Goal: Task Accomplishment & Management: Complete application form

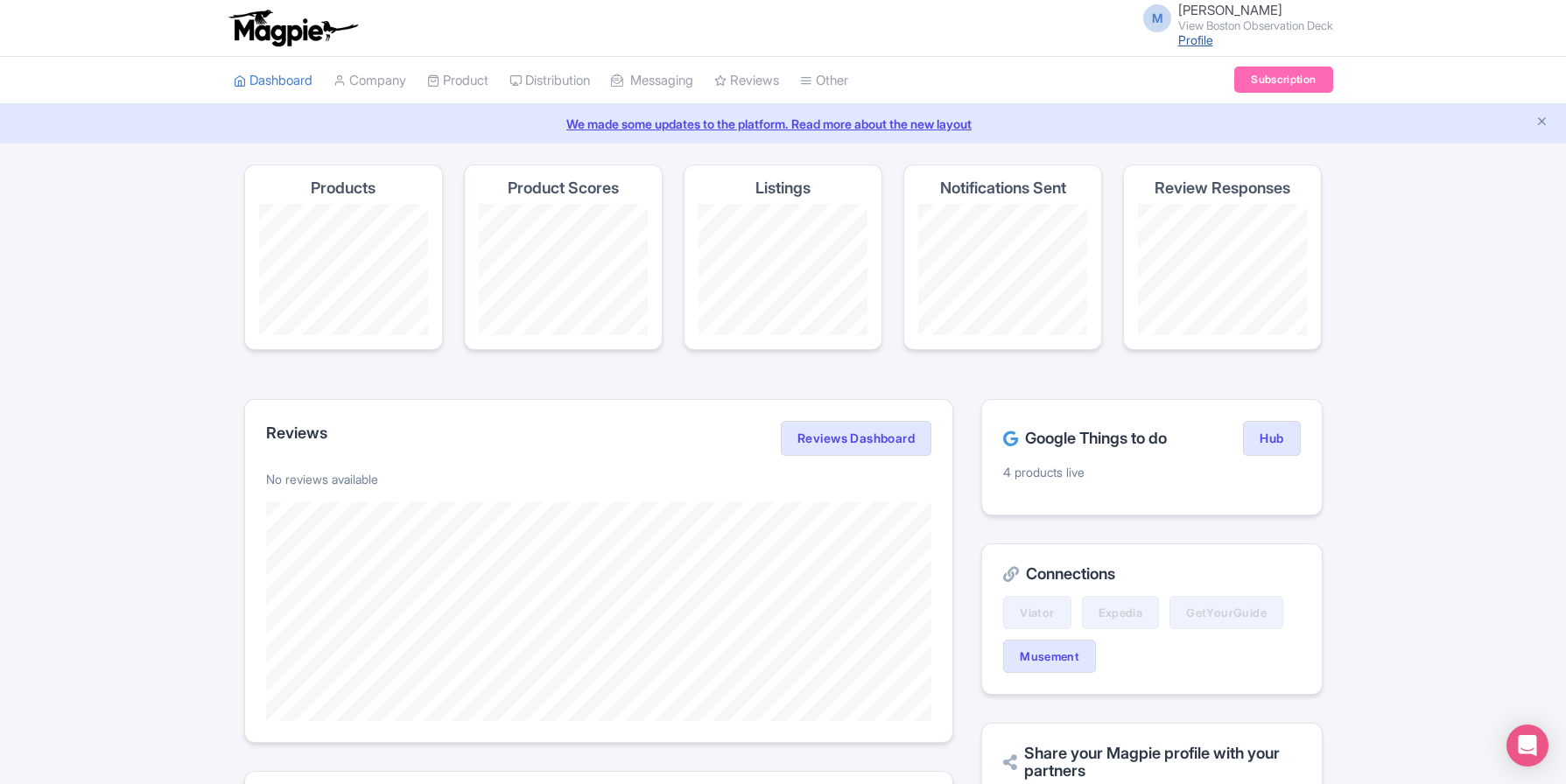
click at [1178, 44] on link "Profile" at bounding box center [1195, 39] width 35 height 15
click at [1223, 20] on small "View Boston Observation Deck" at bounding box center [1255, 26] width 155 height 12
click at [1238, 84] on link "Users" at bounding box center [1249, 83] width 167 height 27
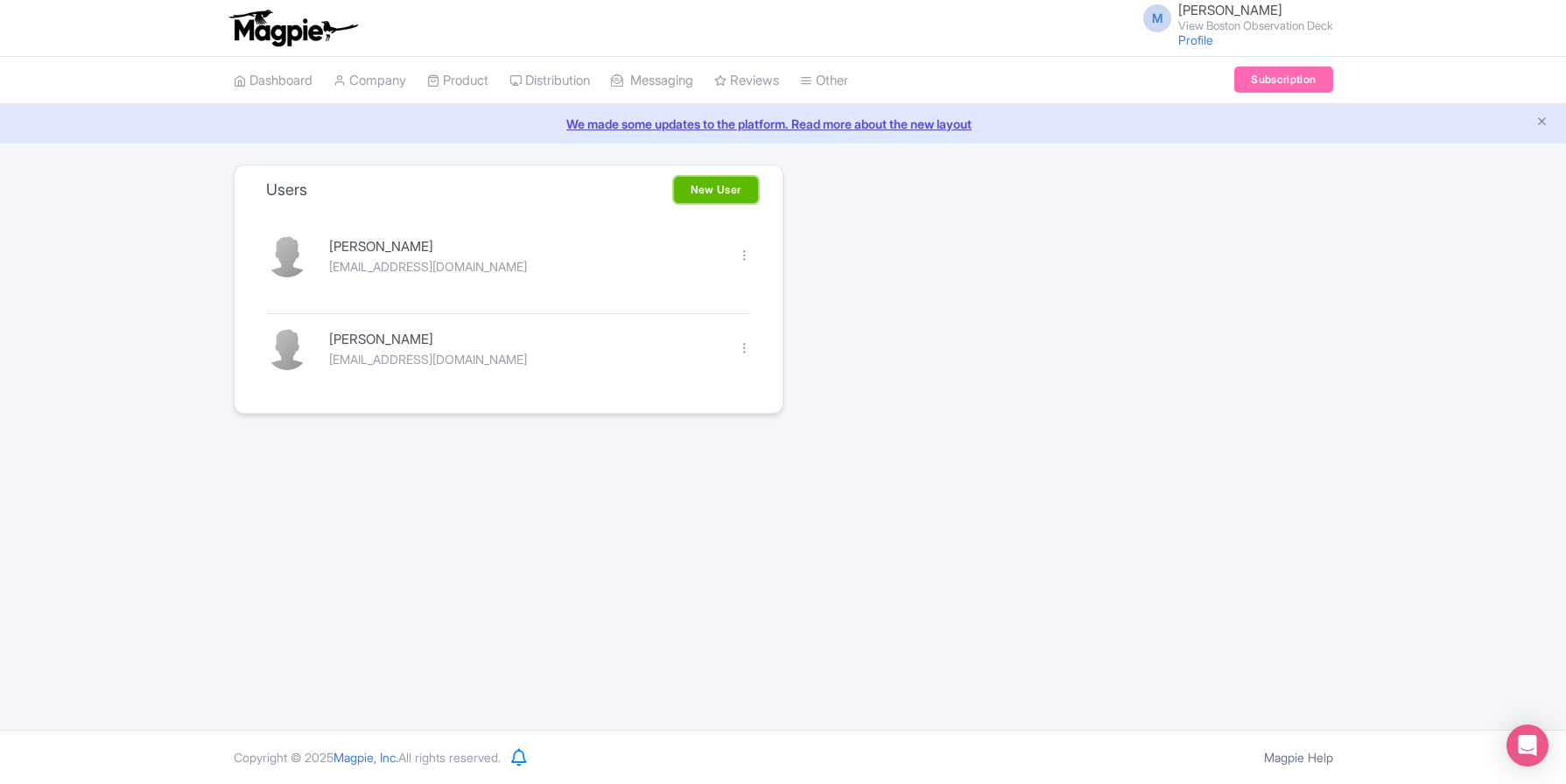
click at [691, 194] on link "New User" at bounding box center [716, 190] width 84 height 26
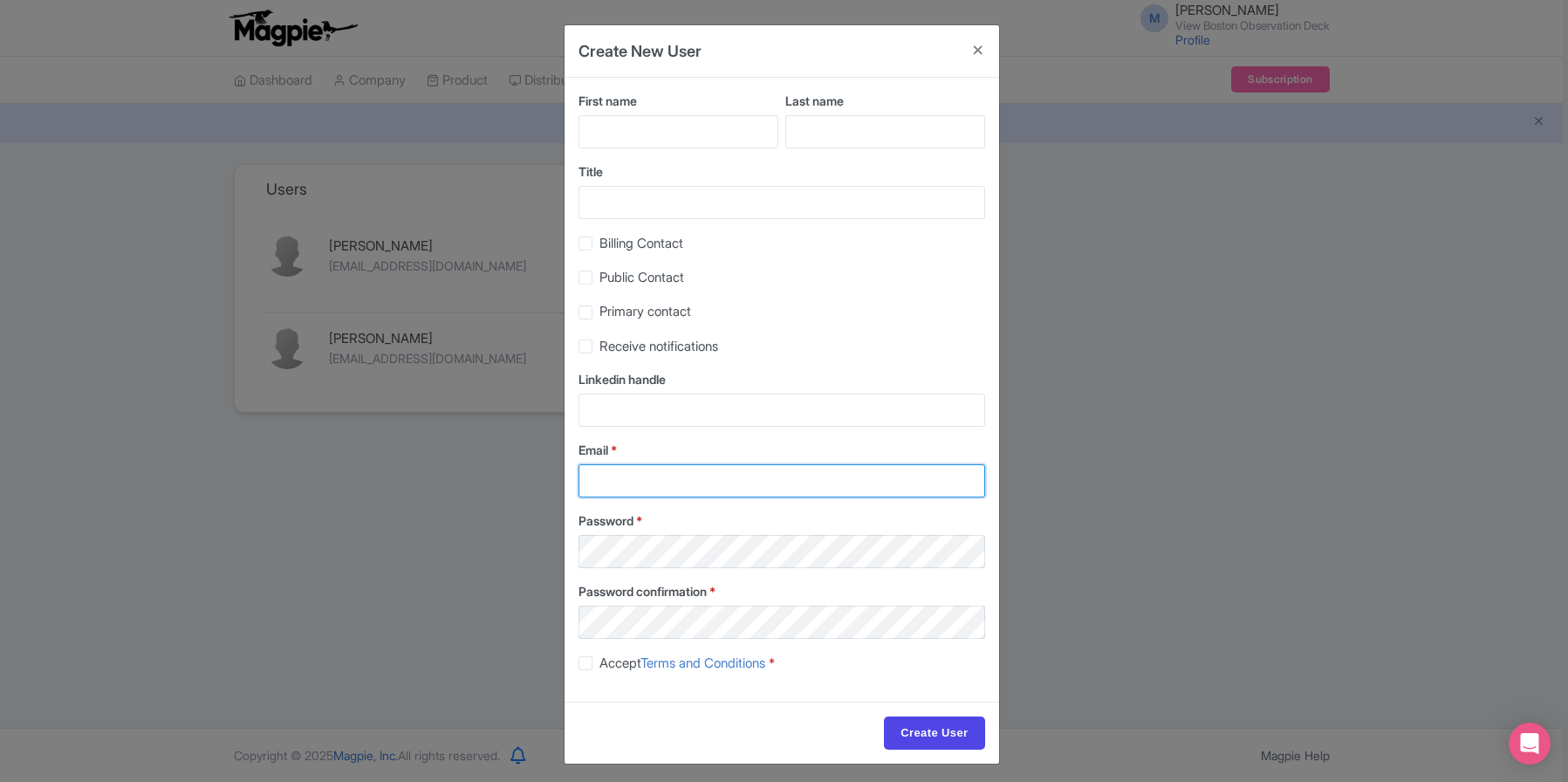
type input "mfinn@legends.net"
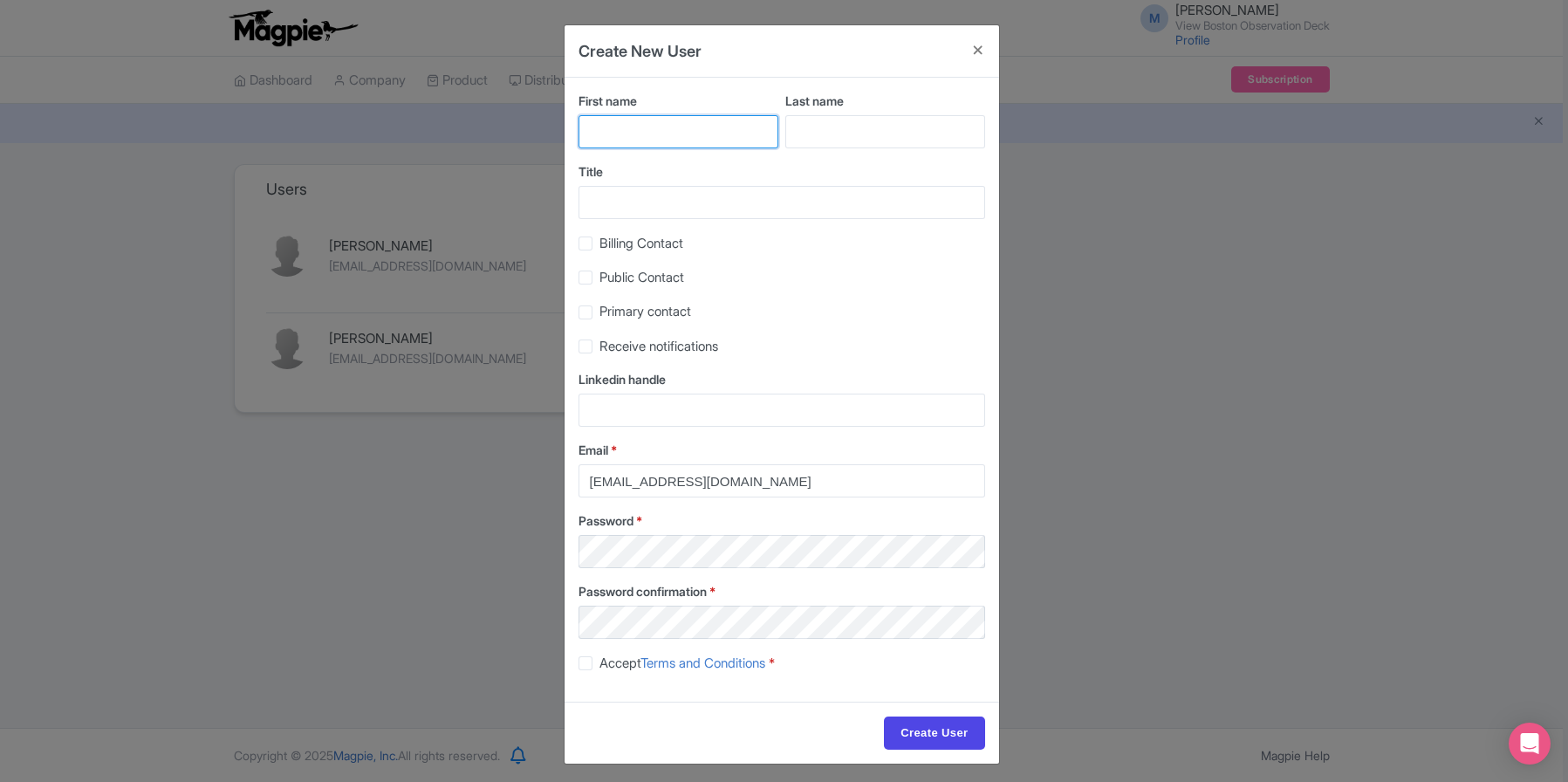
click at [638, 132] on input "First name" at bounding box center [678, 131] width 200 height 33
type input "Angela"
type input "Myers"
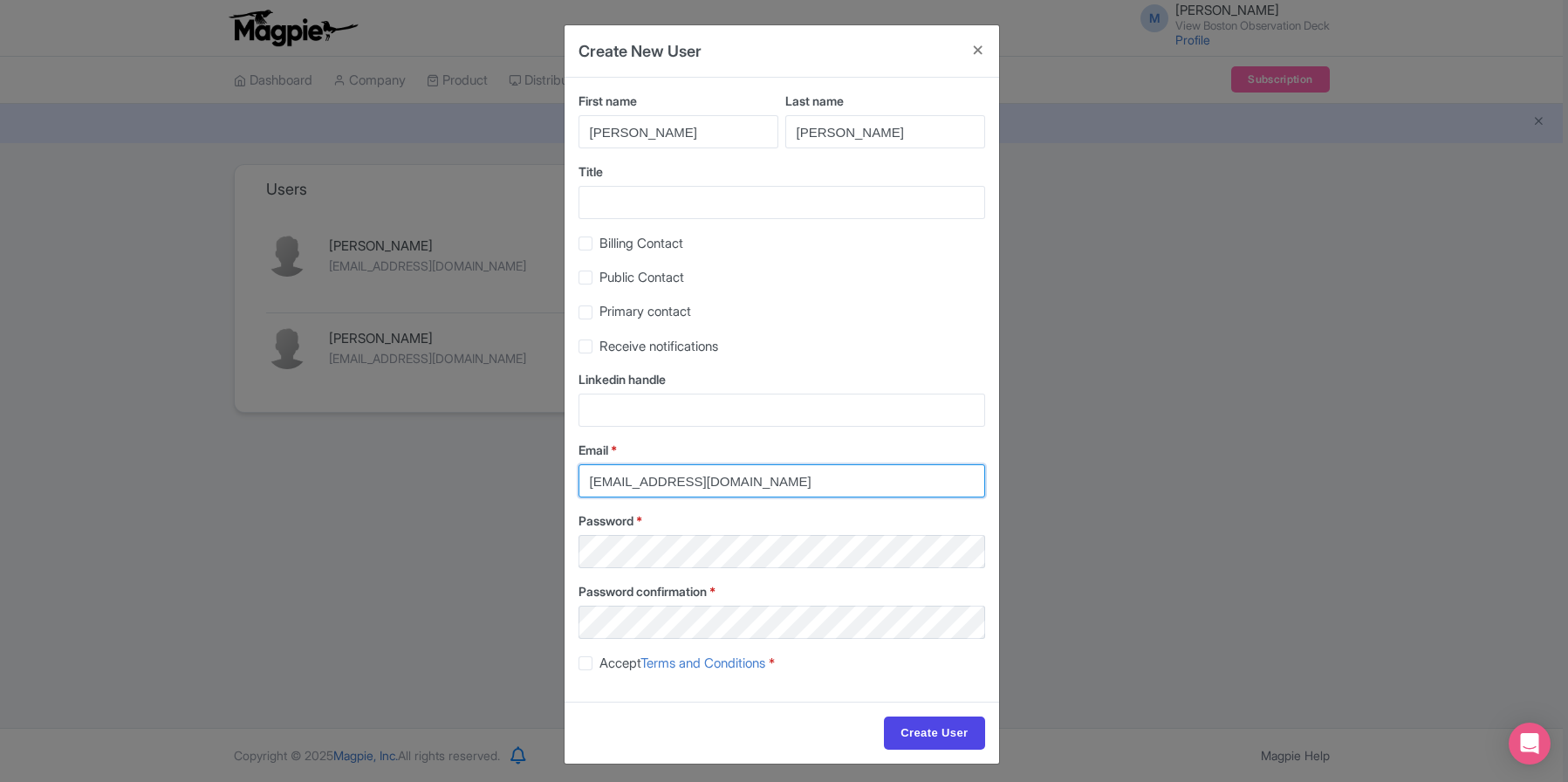
click at [671, 481] on input "mfinn@legends.net" at bounding box center [781, 481] width 406 height 33
click at [686, 184] on div "Title" at bounding box center [781, 190] width 406 height 57
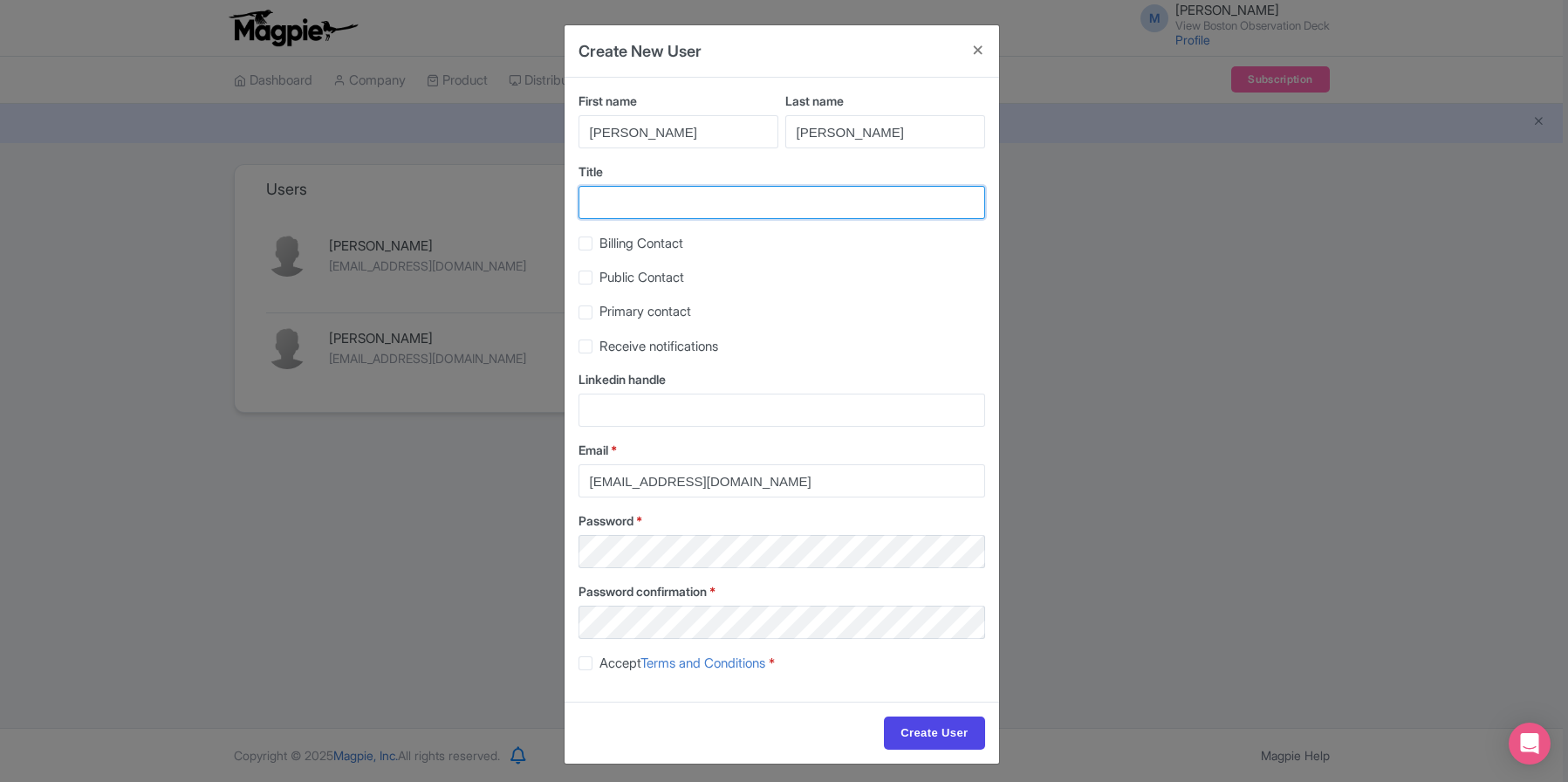
click at [681, 189] on input "Title" at bounding box center [781, 202] width 406 height 33
type input "SEO"
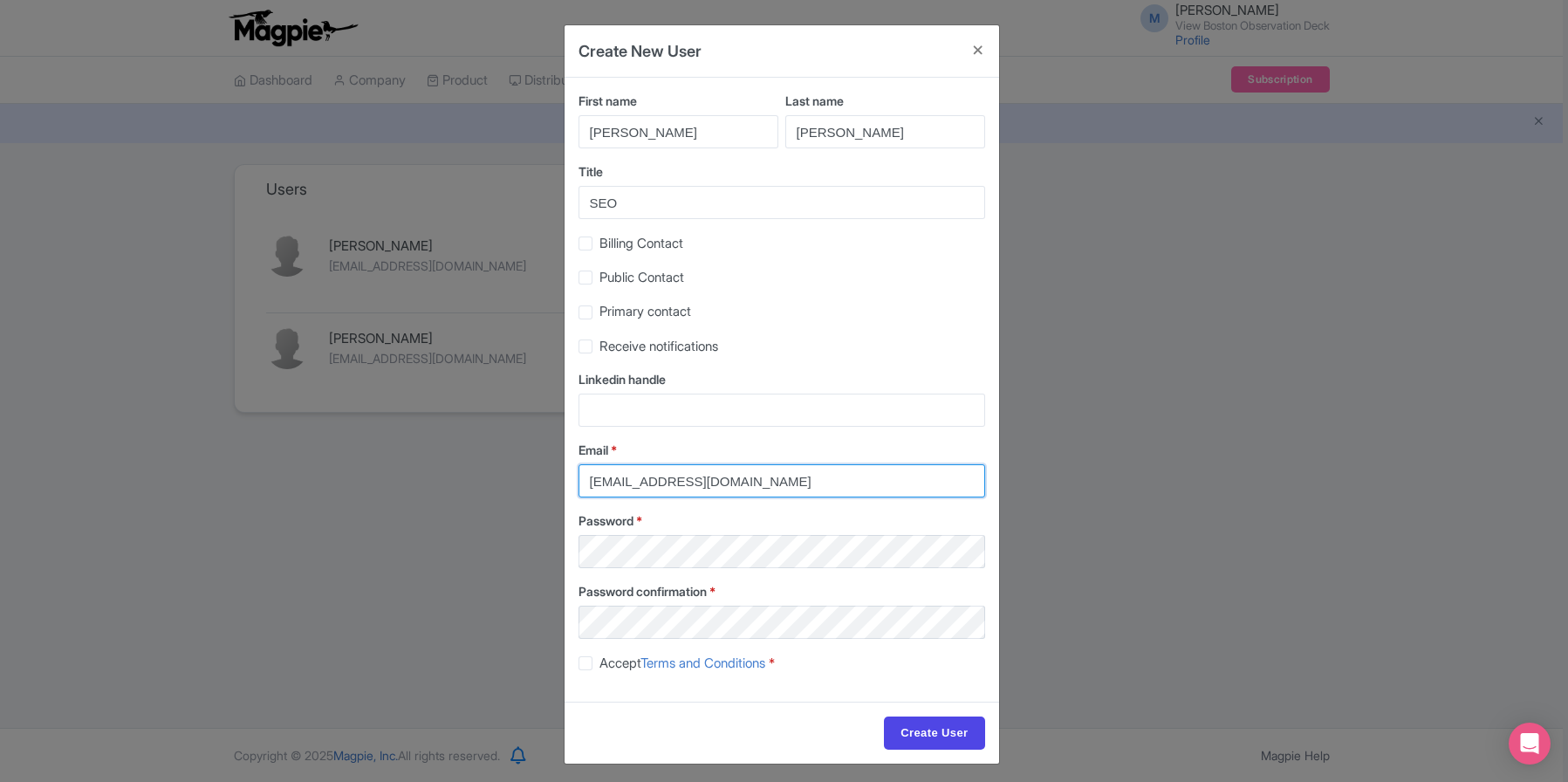
click at [639, 476] on input "mfinn@legends.net" at bounding box center [781, 481] width 406 height 33
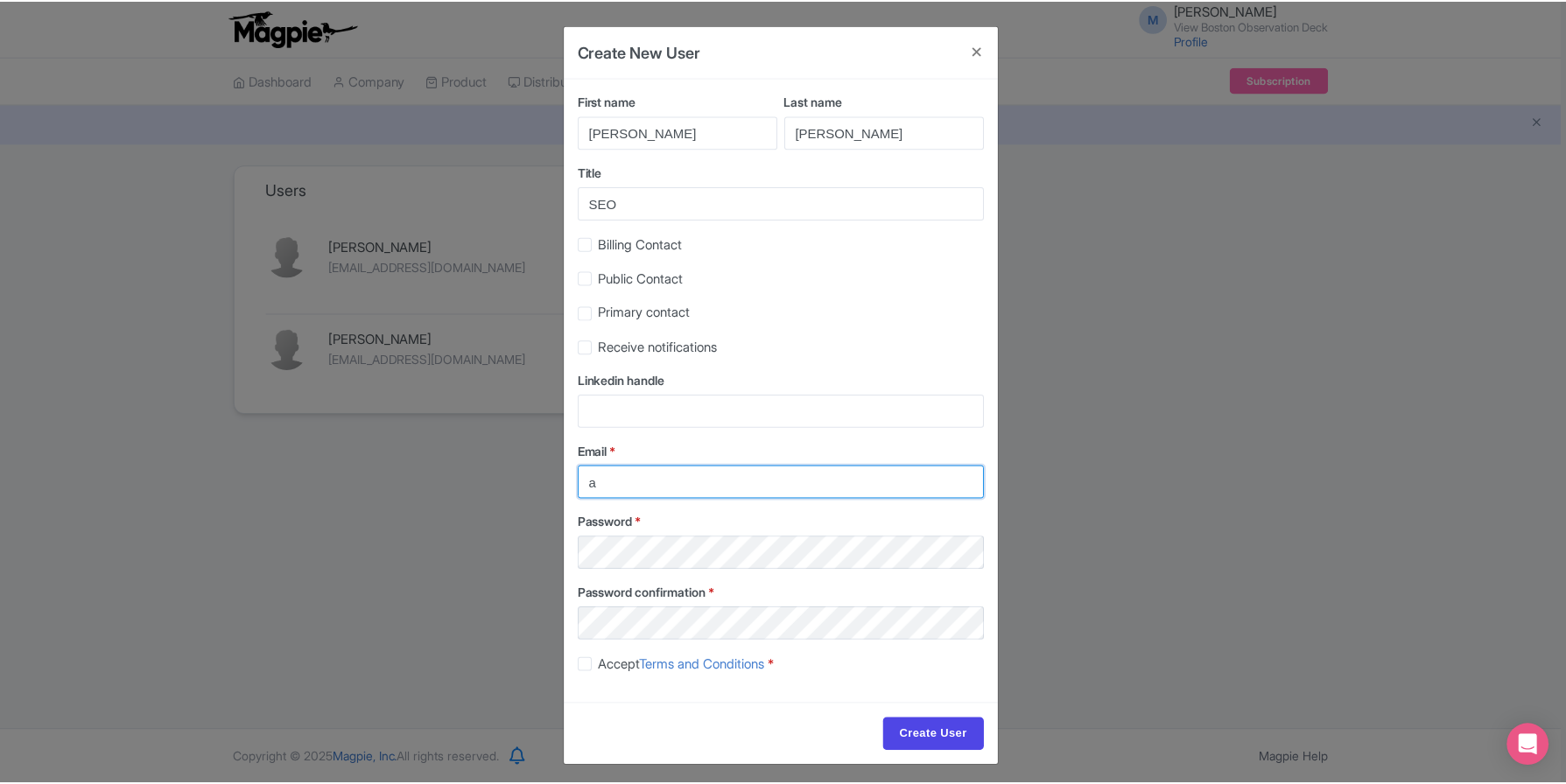
scroll to position [6, 0]
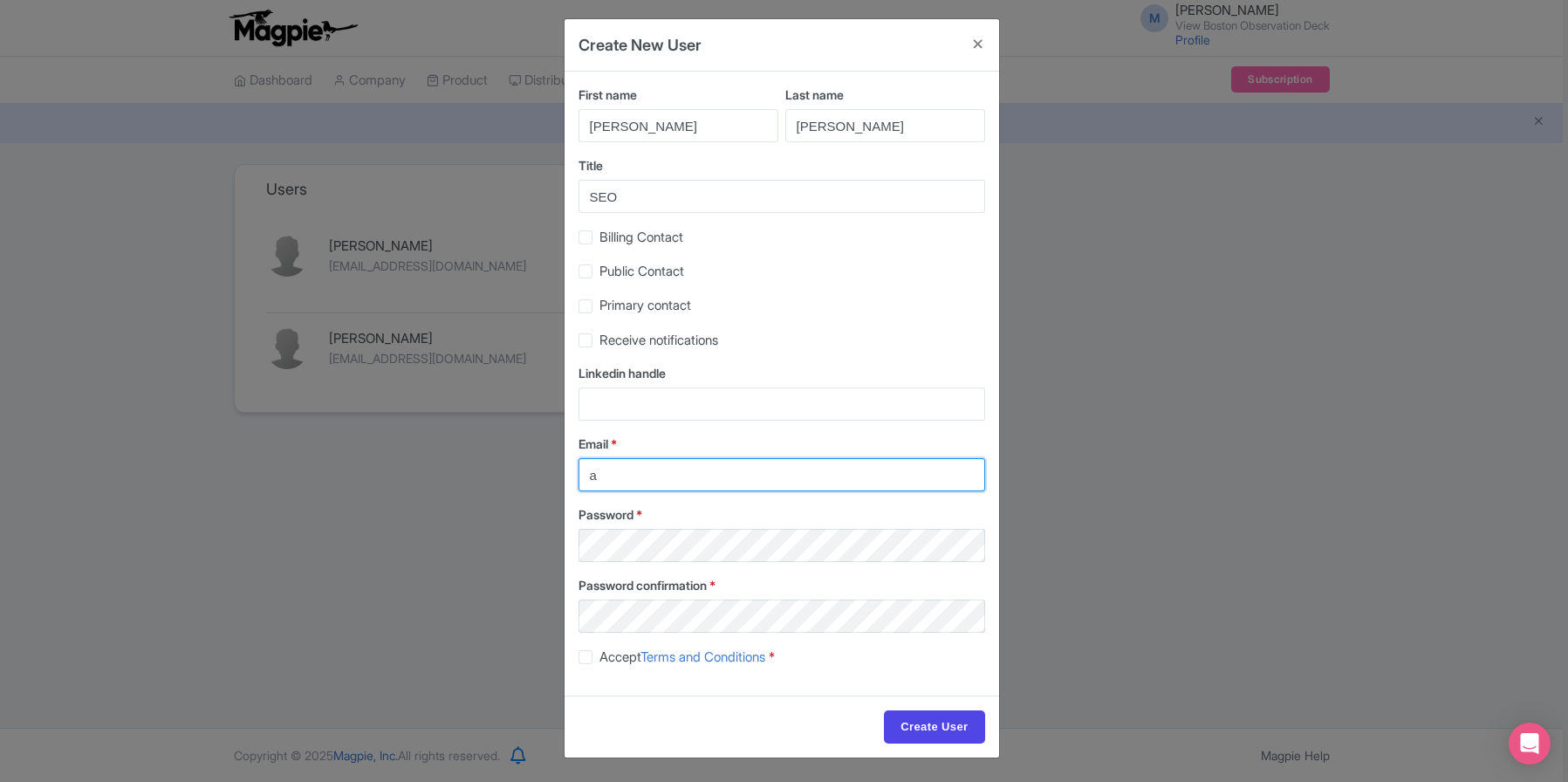
click at [620, 470] on input "a" at bounding box center [781, 474] width 406 height 33
paste input "myers@legends.net"
type input "amyers@legends.net"
click at [817, 572] on div "First name Angela Last name Myers Title SEO Billing Contact Public Contact Prim…" at bounding box center [782, 383] width 434 height 624
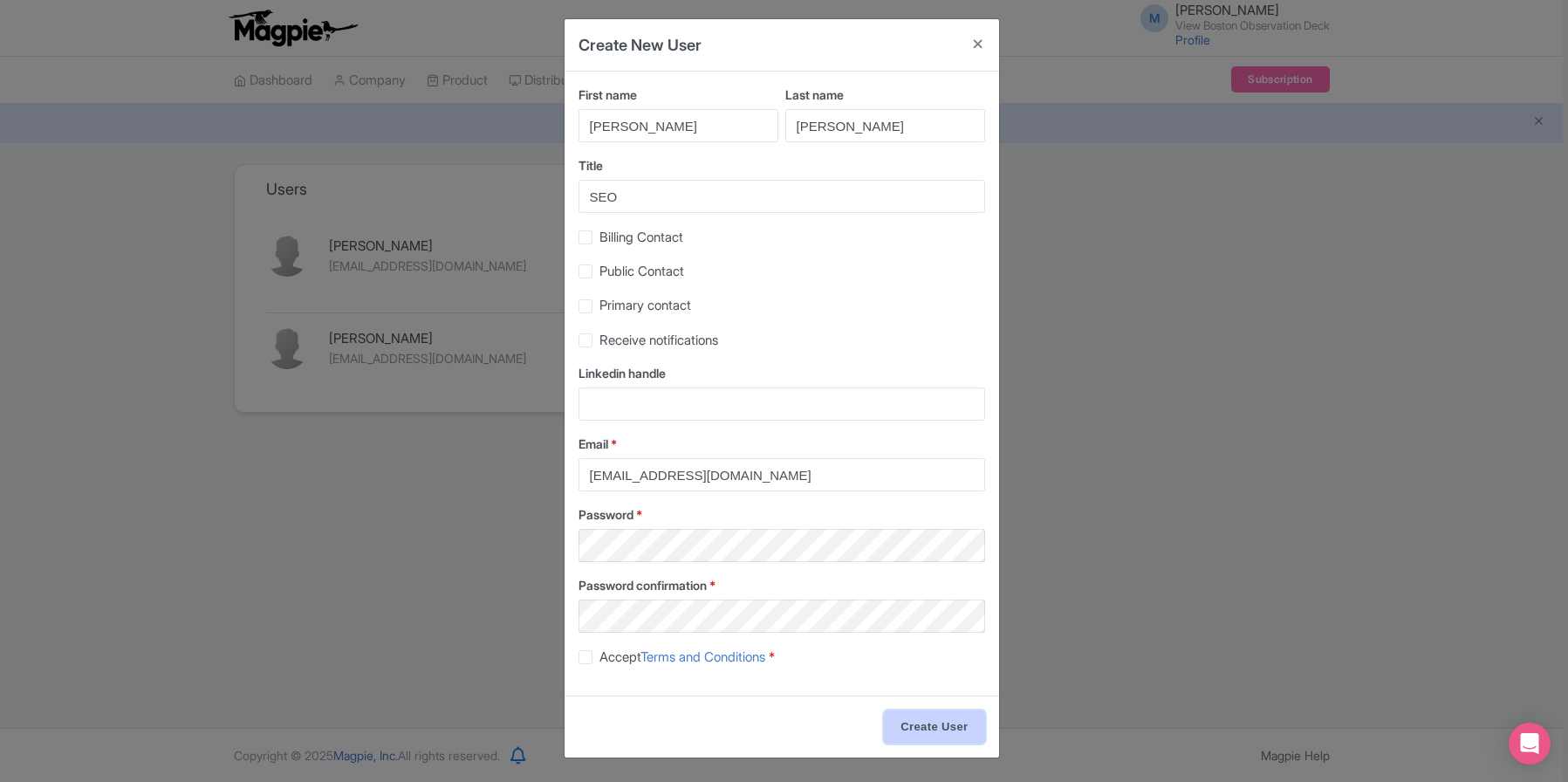
click at [942, 725] on input "Create User" at bounding box center [934, 727] width 100 height 33
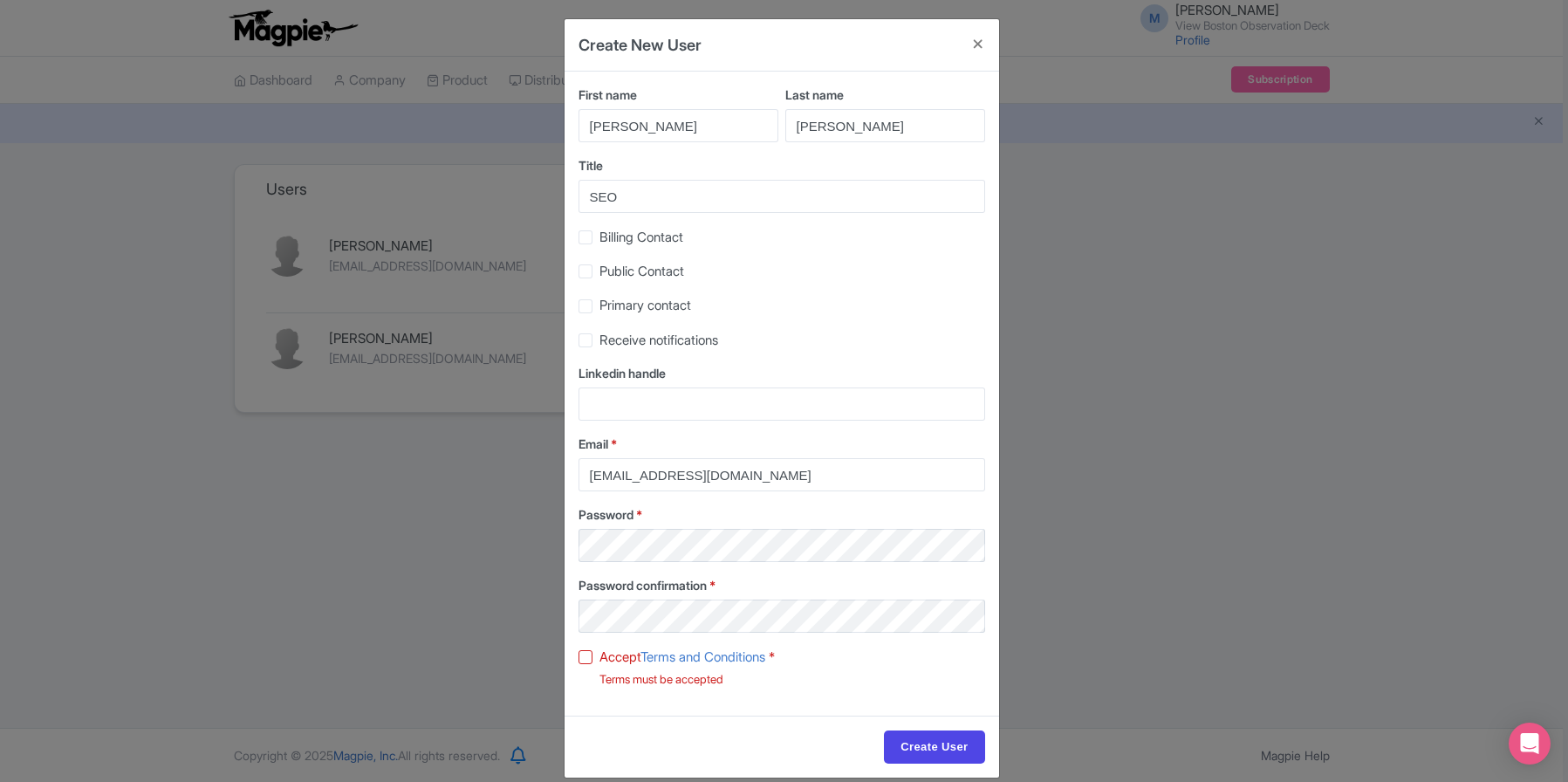
click at [600, 655] on label "Accept Terms and Conditions *" at bounding box center [687, 656] width 176 height 20
click at [600, 655] on input "Accept Terms and Conditions *" at bounding box center [605, 653] width 12 height 12
checkbox input "true"
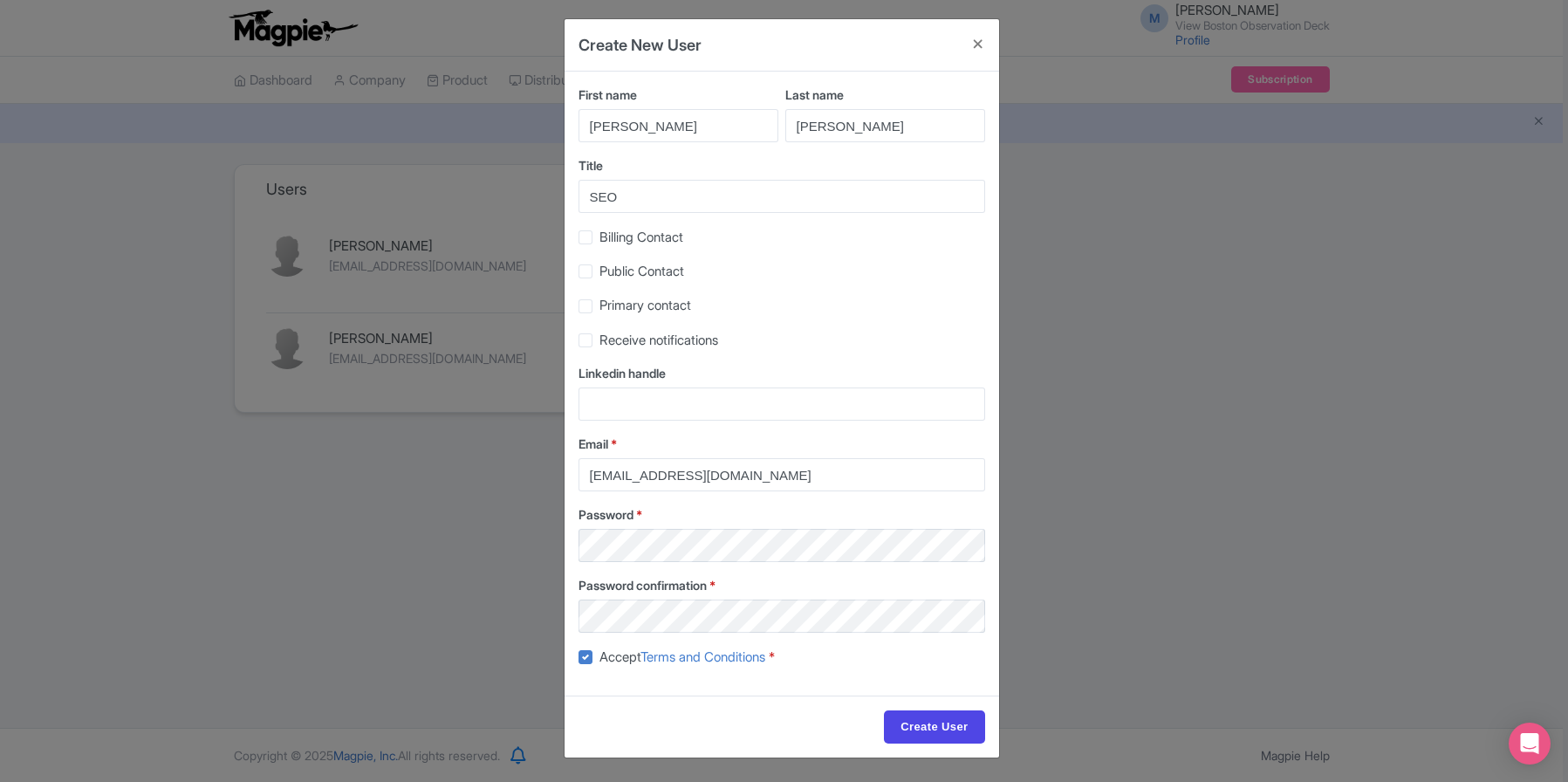
click at [898, 582] on label "Password confirmation *" at bounding box center [781, 584] width 406 height 18
click at [949, 729] on input "Create User" at bounding box center [934, 727] width 100 height 33
